Goal: Information Seeking & Learning: Learn about a topic

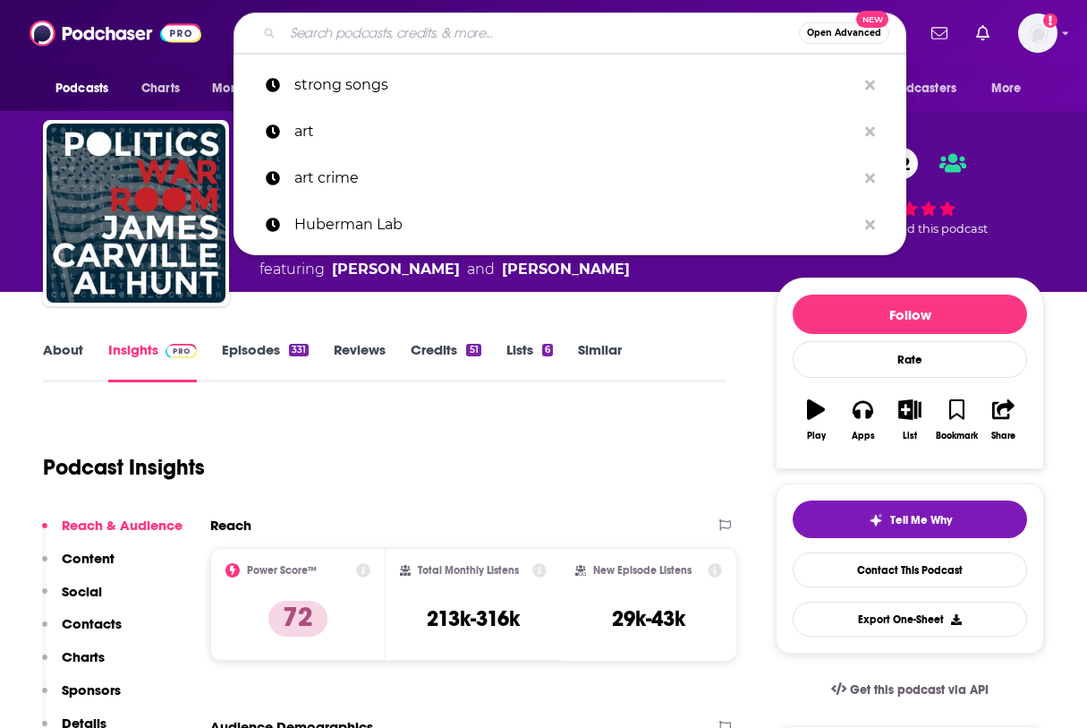
click at [385, 33] on input "Search podcasts, credits, & more..." at bounding box center [541, 33] width 516 height 29
paste input "The Daily Stoic"
type input "The Daily Stoic"
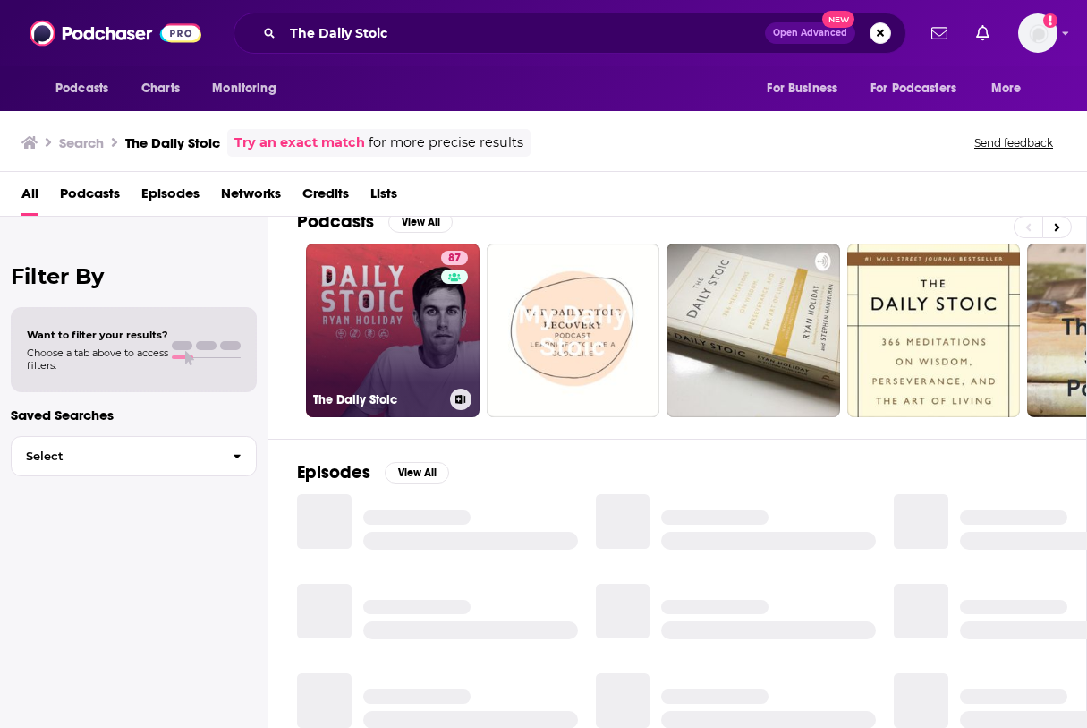
scroll to position [26, 0]
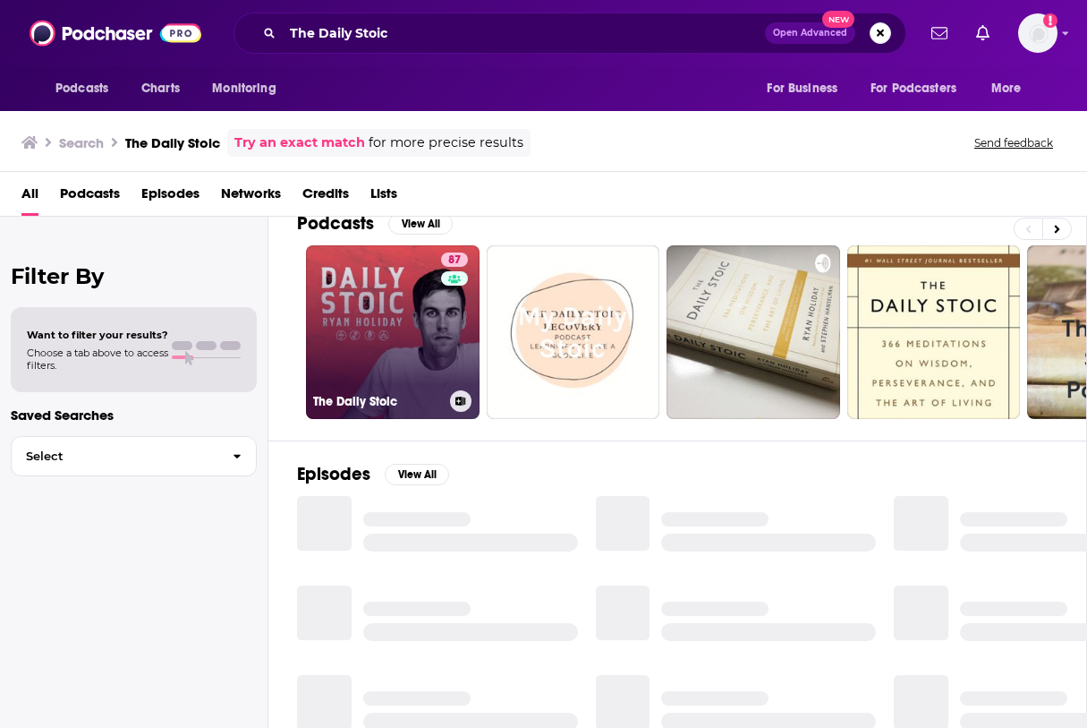
click at [411, 303] on link "87 The Daily Stoic" at bounding box center [393, 332] width 174 height 174
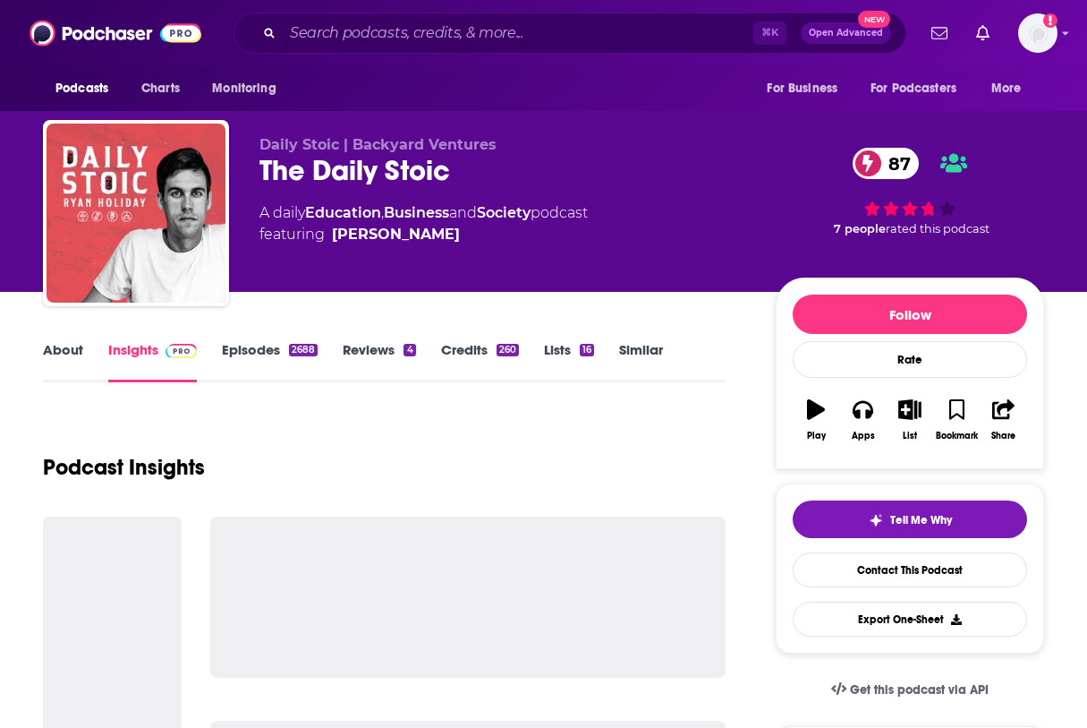
scroll to position [27, 0]
